Goal: Contribute content: Add original content to the website for others to see

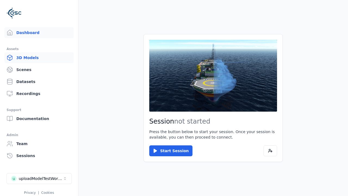
click at [39, 58] on link "3D Models" at bounding box center [38, 57] width 69 height 11
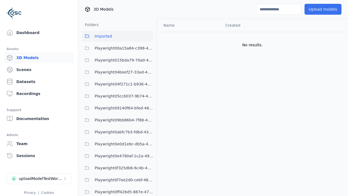
click at [322, 9] on button "Upload models" at bounding box center [322, 9] width 37 height 11
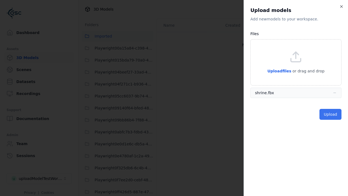
click at [330, 114] on button "Upload" at bounding box center [330, 114] width 22 height 11
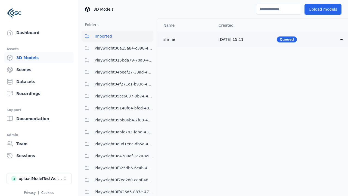
click at [341, 39] on html "Support Dashboard Assets 3D Models Scenes Datasets Recordings Support Documenta…" at bounding box center [174, 98] width 348 height 196
